Goal: Task Accomplishment & Management: Manage account settings

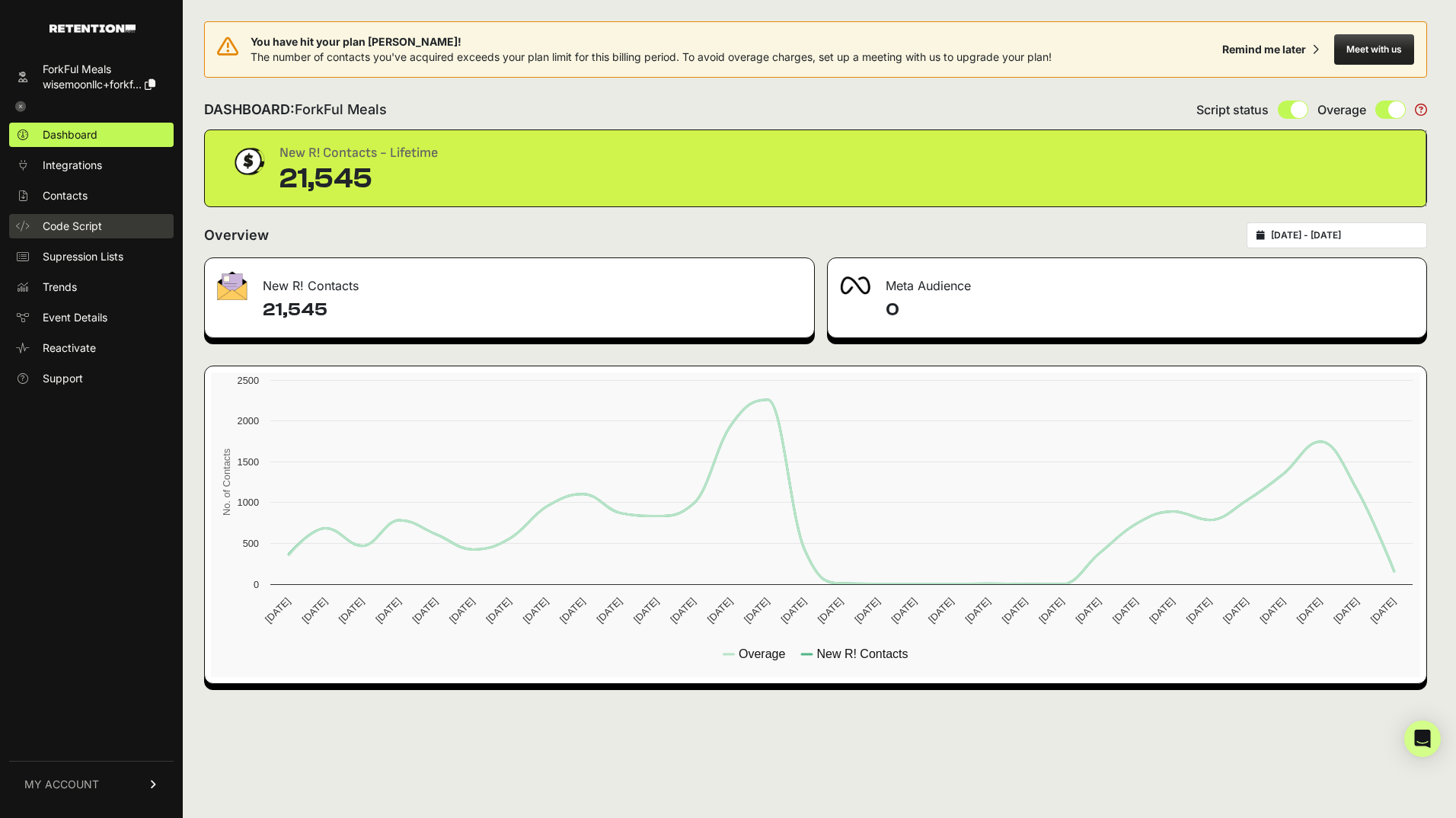
click at [68, 228] on span "Code Script" at bounding box center [72, 225] width 59 height 15
click at [82, 227] on span "Code Script" at bounding box center [72, 225] width 59 height 15
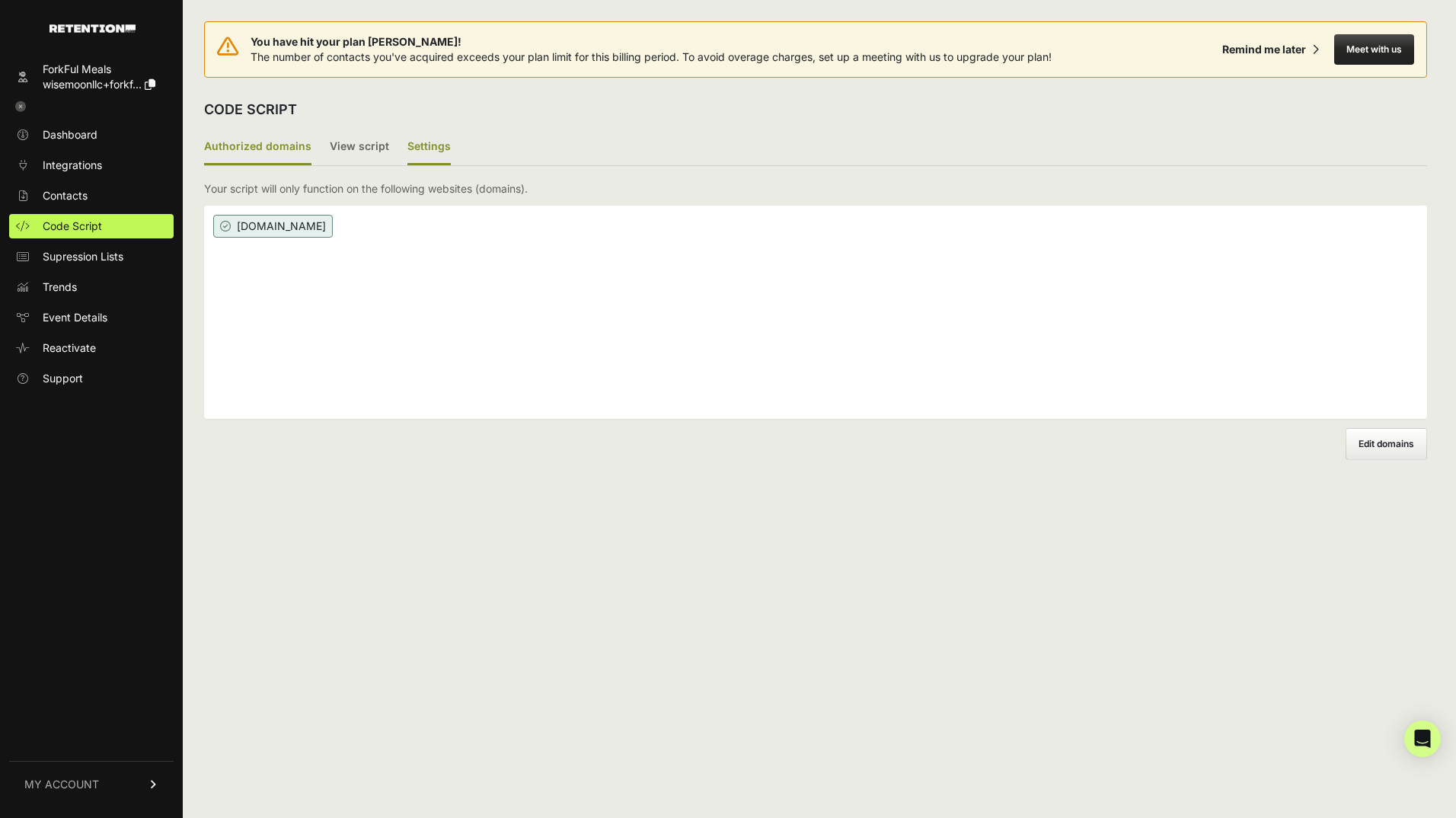
click at [430, 144] on label "Settings" at bounding box center [429, 146] width 44 height 35
click at [0, 0] on input "Settings" at bounding box center [0, 0] width 0 height 0
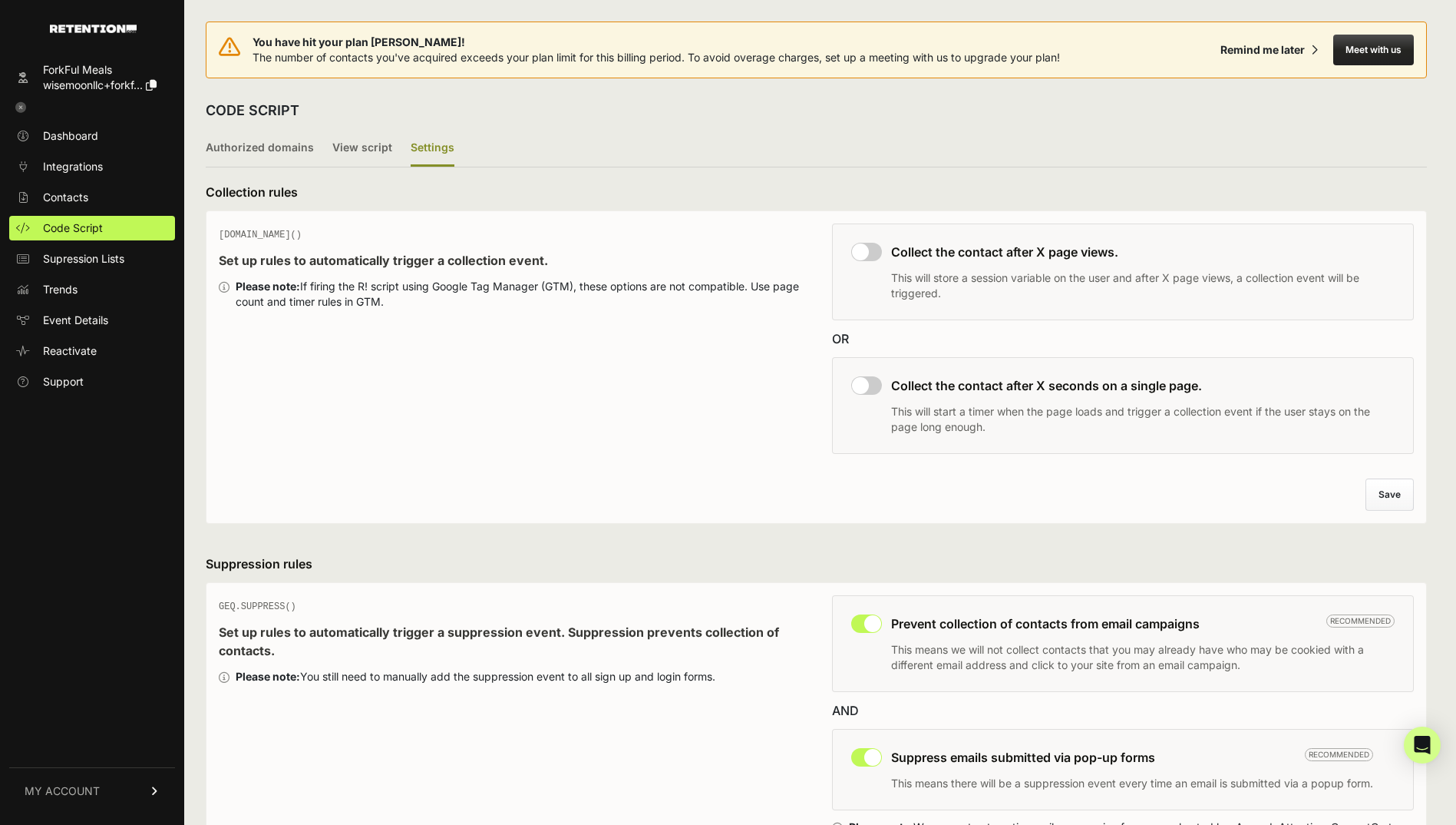
click at [875, 381] on input "checkbox" at bounding box center [867, 385] width 31 height 18
checkbox input "true"
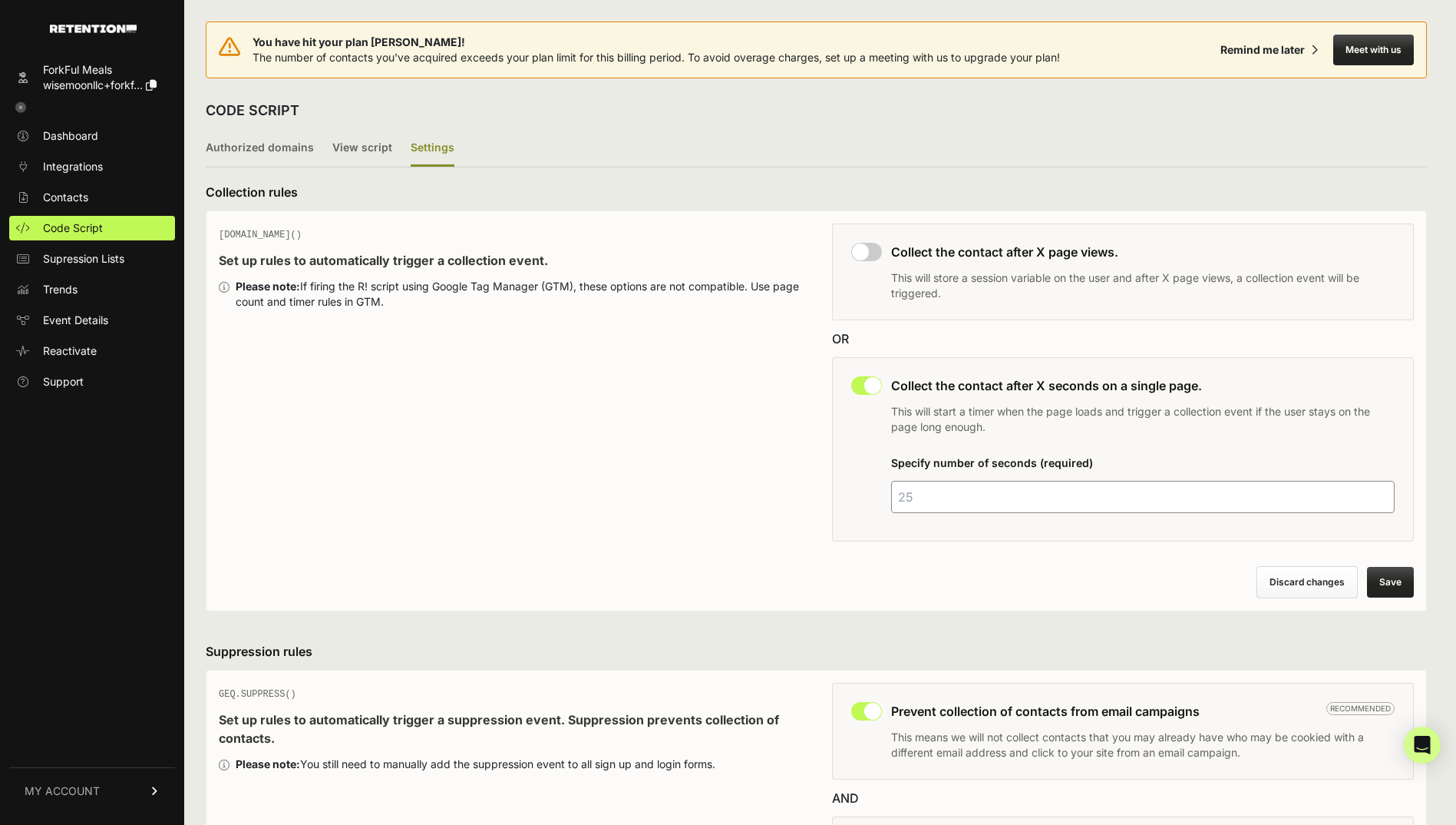
click at [960, 502] on input "number" at bounding box center [1143, 496] width 504 height 32
type input "25"
click at [1404, 583] on button "Save" at bounding box center [1390, 582] width 47 height 31
click at [86, 130] on span "Dashboard" at bounding box center [71, 136] width 55 height 16
